Goal: Leave review/rating: Share an evaluation or opinion about a product, service, or content

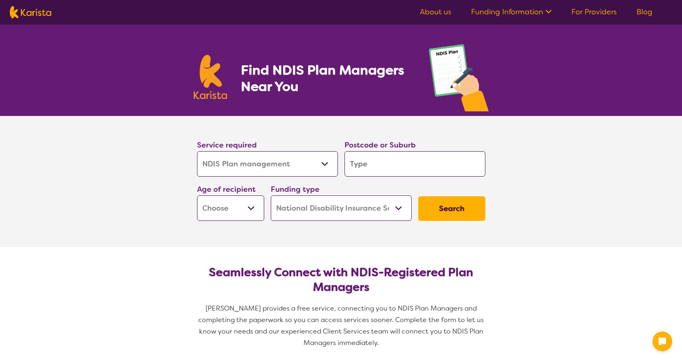
select select "NDIS Plan management"
select select "NDIS"
select select "NDIS Plan management"
select select "NDIS"
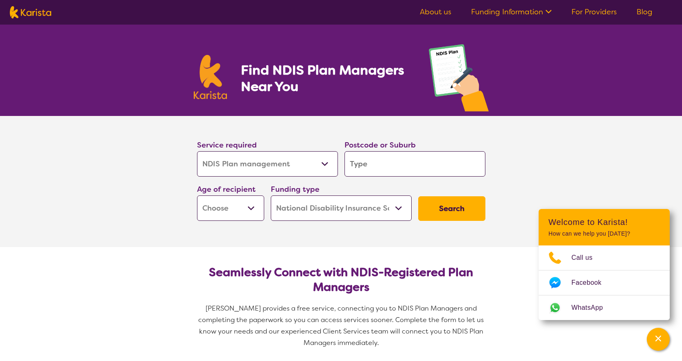
click at [391, 164] on input "search" at bounding box center [414, 163] width 141 height 25
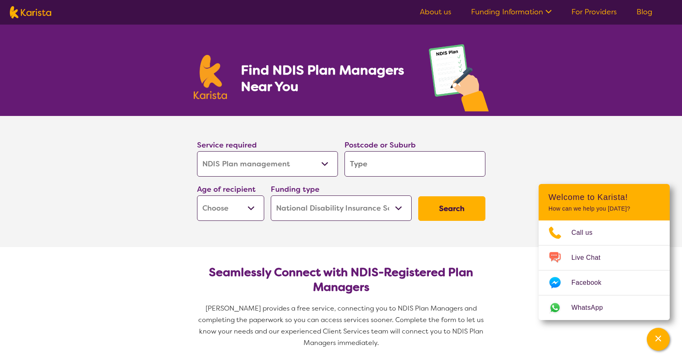
click at [391, 164] on input "search" at bounding box center [414, 163] width 141 height 25
type input "6"
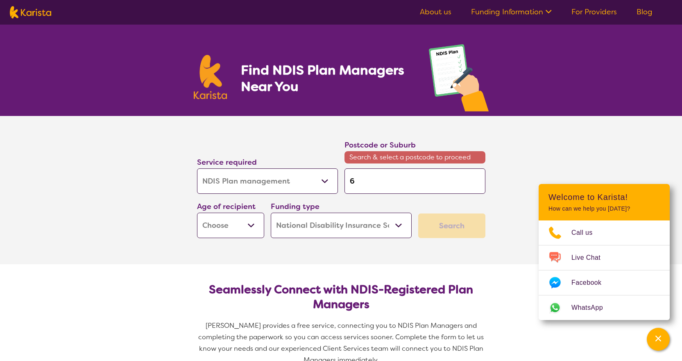
type input "60"
type input "605"
type input "6056"
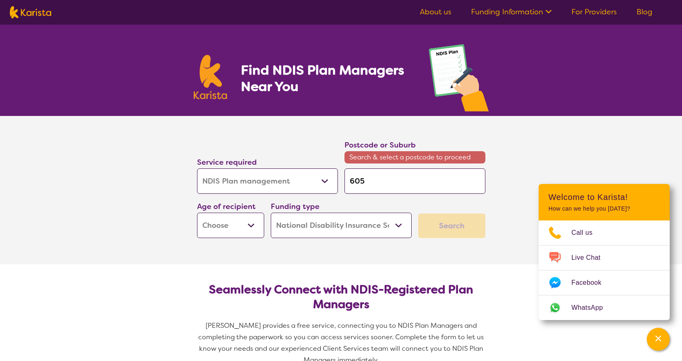
type input "6056"
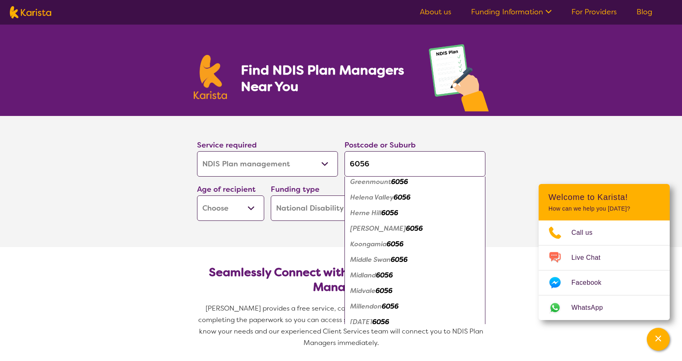
scroll to position [82, 0]
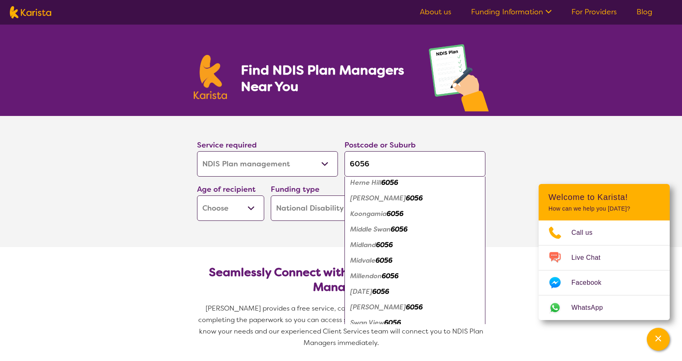
type input "6056"
click at [371, 275] on em "Millendon" at bounding box center [366, 276] width 32 height 9
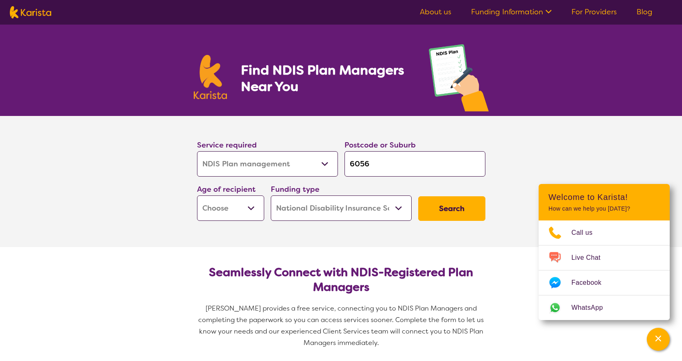
click at [242, 212] on select "Early Childhood - 0 to 9 Child - 10 to 11 Adolescent - 12 to 17 Adult - 18 to 6…" at bounding box center [230, 207] width 67 height 25
select select "AD"
click at [197, 195] on select "Early Childhood - 0 to 9 Child - 10 to 11 Adolescent - 12 to 17 Adult - 18 to 6…" at bounding box center [230, 207] width 67 height 25
select select "AD"
click at [308, 211] on select "Home Care Package (HCP) National Disability Insurance Scheme (NDIS) I don't know" at bounding box center [341, 207] width 141 height 25
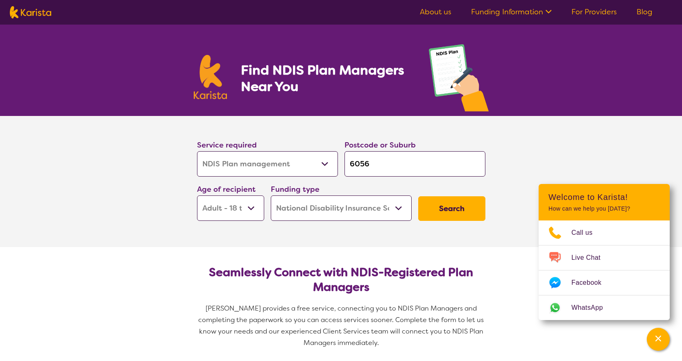
click at [271, 195] on select "Home Care Package (HCP) National Disability Insurance Scheme (NDIS) I don't know" at bounding box center [341, 207] width 141 height 25
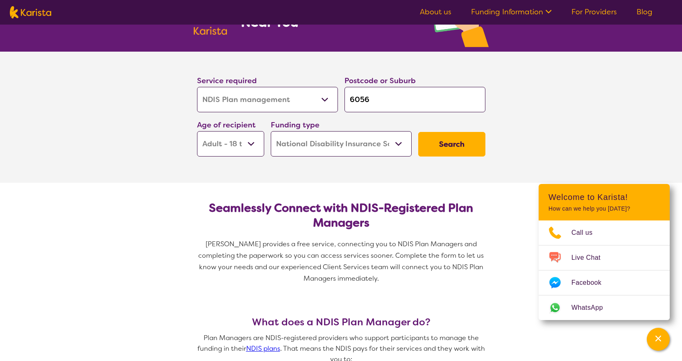
scroll to position [82, 0]
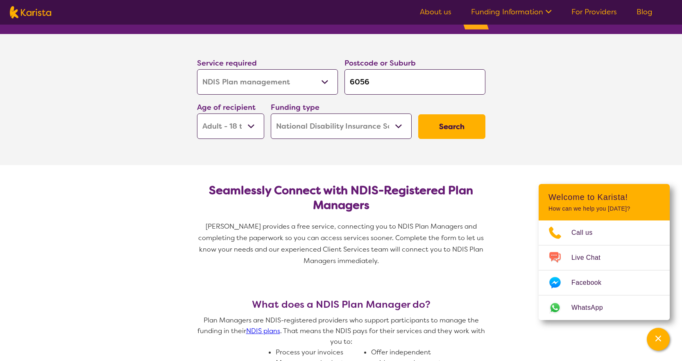
click at [466, 134] on button "Search" at bounding box center [451, 126] width 67 height 25
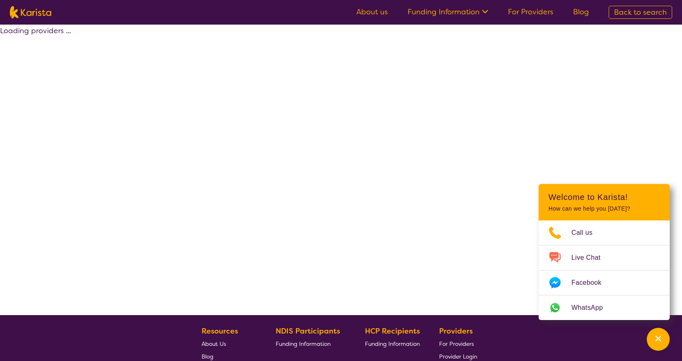
select select "by_score"
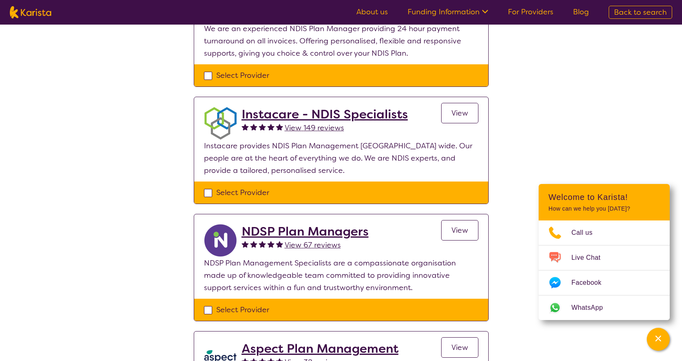
scroll to position [123, 0]
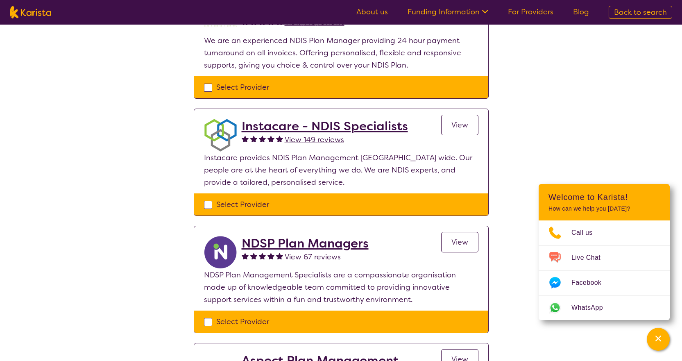
click at [321, 141] on span "View 149 reviews" at bounding box center [314, 140] width 59 height 10
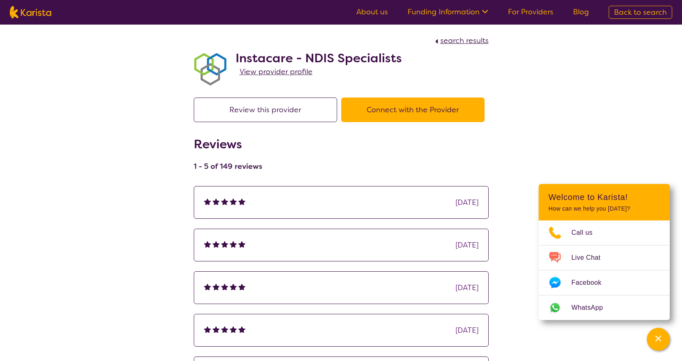
click at [272, 111] on button "Review this provider" at bounding box center [265, 109] width 143 height 25
